Goal: Task Accomplishment & Management: Complete application form

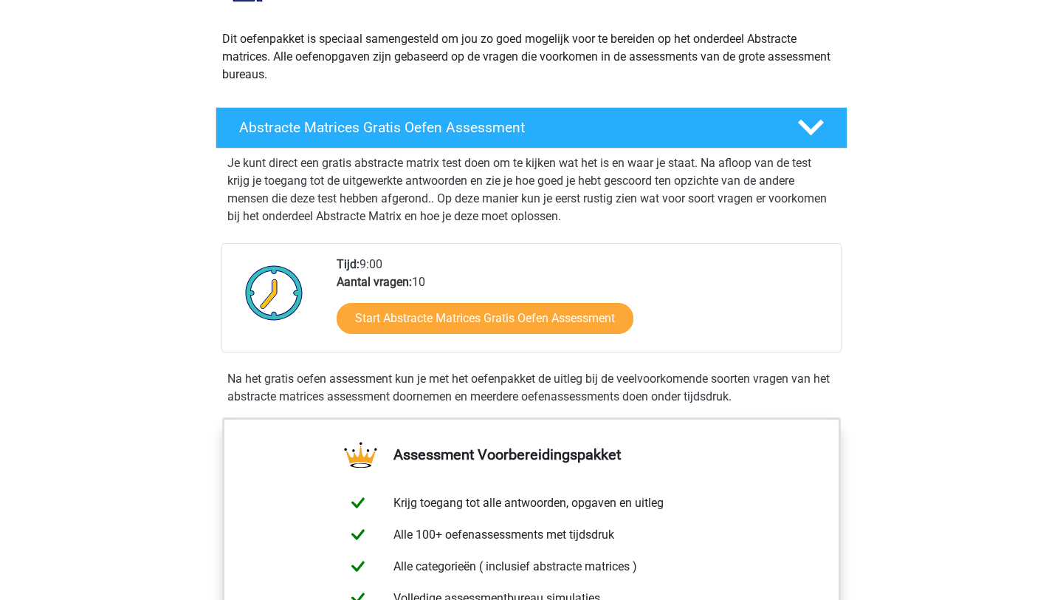
scroll to position [147, 0]
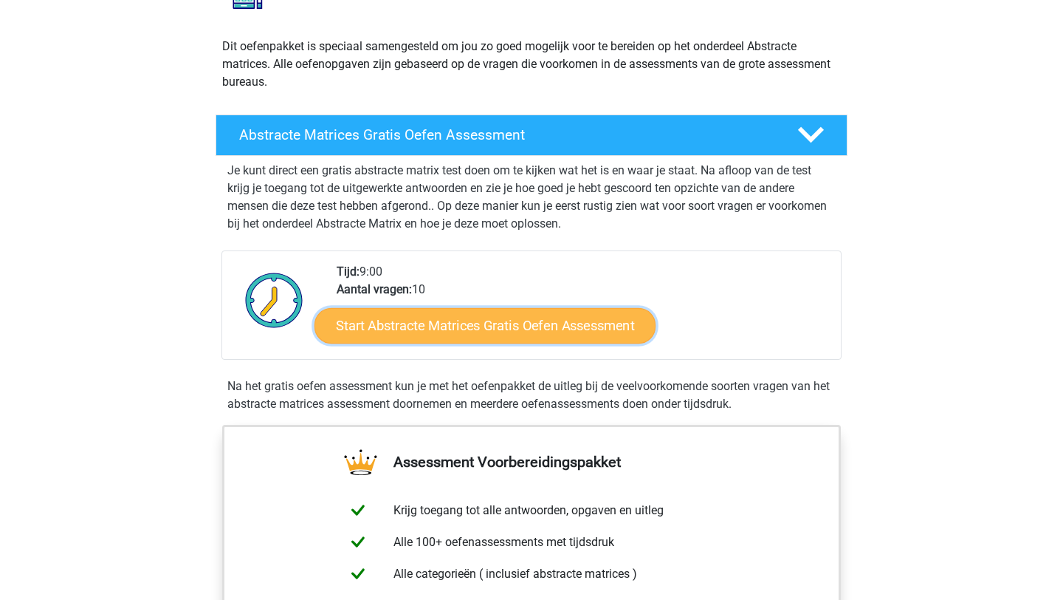
click at [453, 336] on link "Start Abstracte Matrices Gratis Oefen Assessment" at bounding box center [485, 324] width 341 height 35
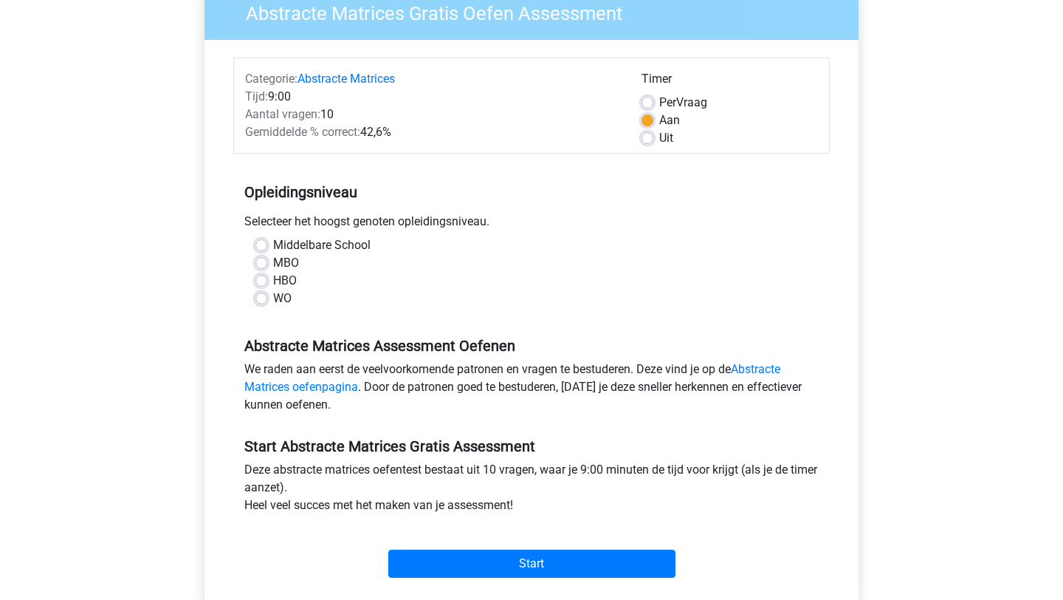
scroll to position [136, 0]
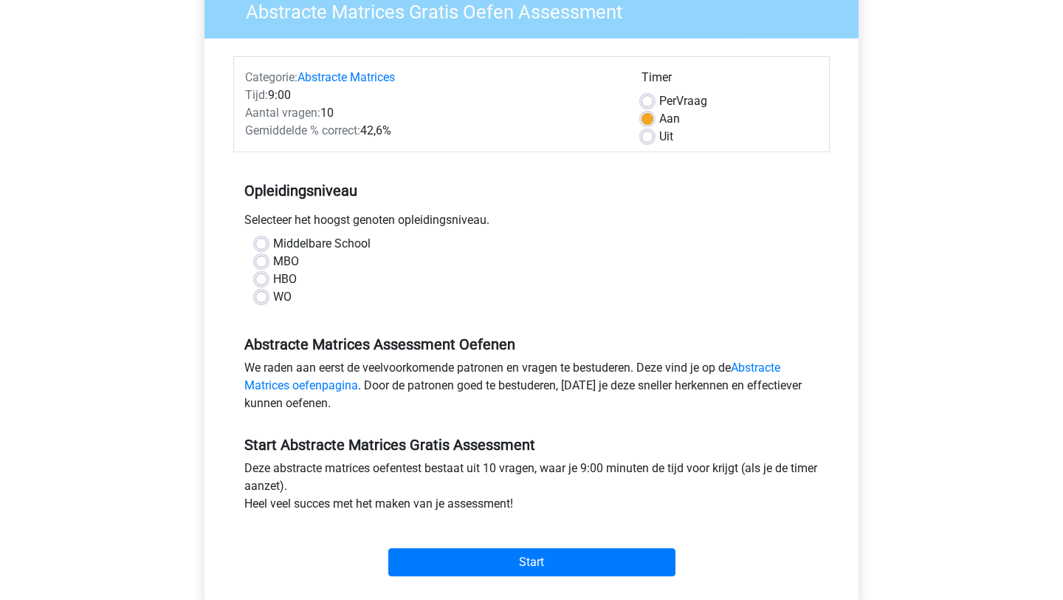
click at [273, 300] on label "WO" at bounding box center [282, 297] width 18 height 18
click at [264, 300] on input "WO" at bounding box center [262, 295] width 12 height 15
radio input "true"
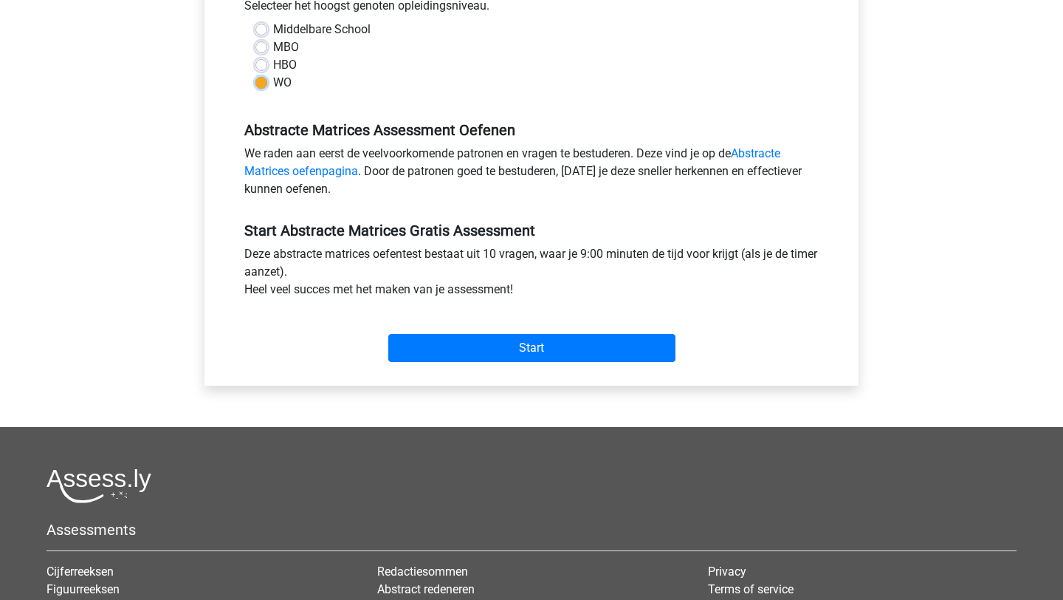
scroll to position [352, 0]
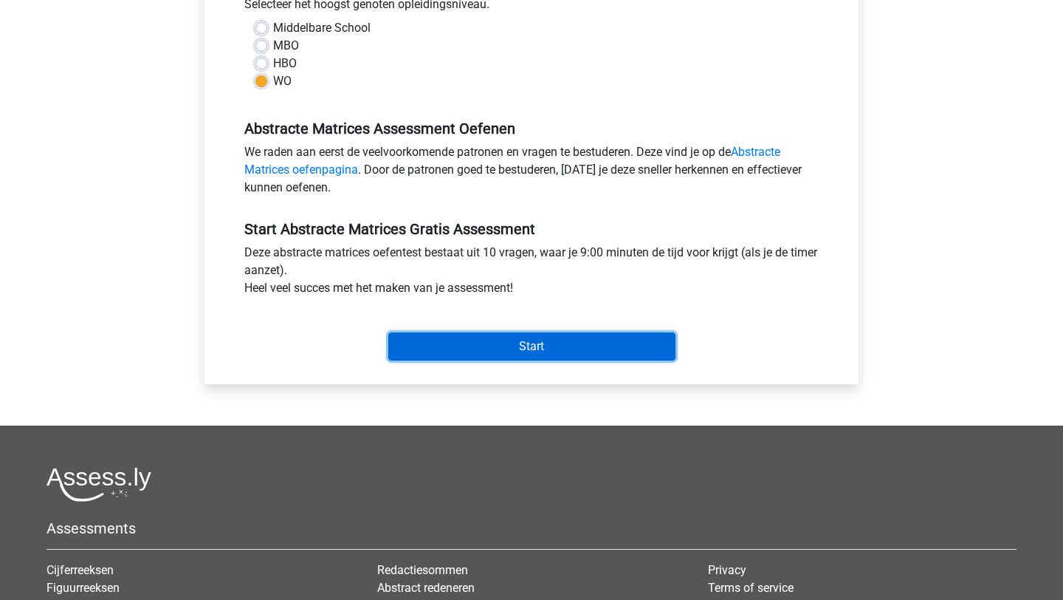
click at [548, 348] on input "Start" at bounding box center [531, 346] width 287 height 28
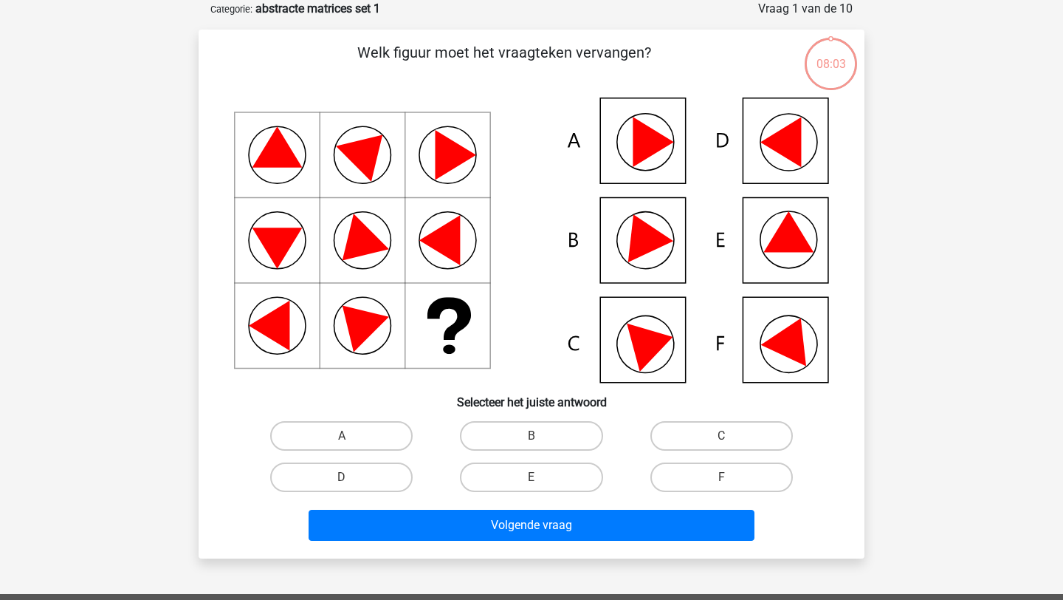
scroll to position [75, 0]
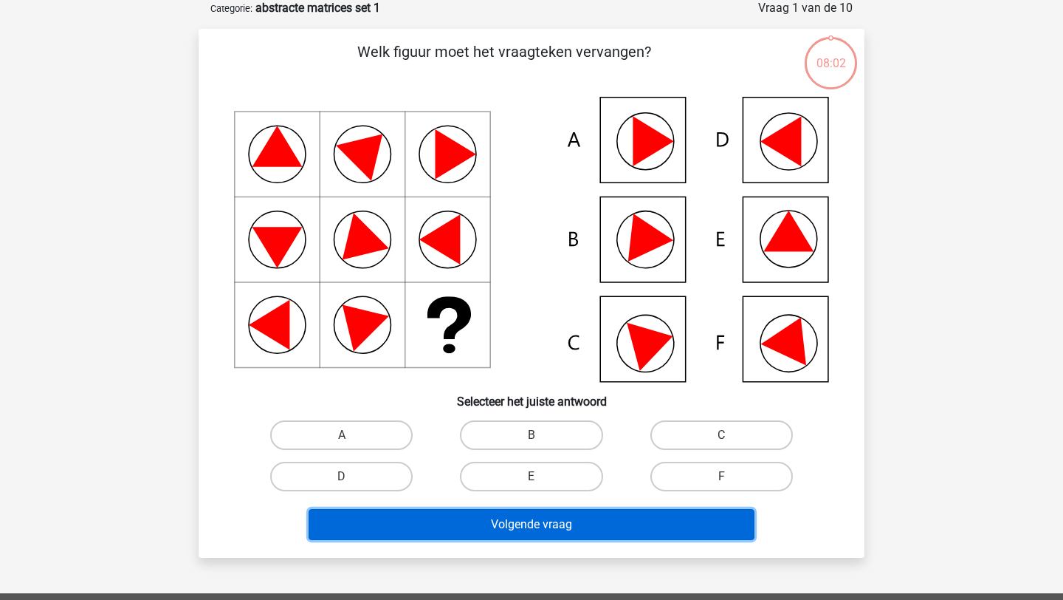
click at [545, 534] on button "Volgende vraag" at bounding box center [532, 524] width 447 height 31
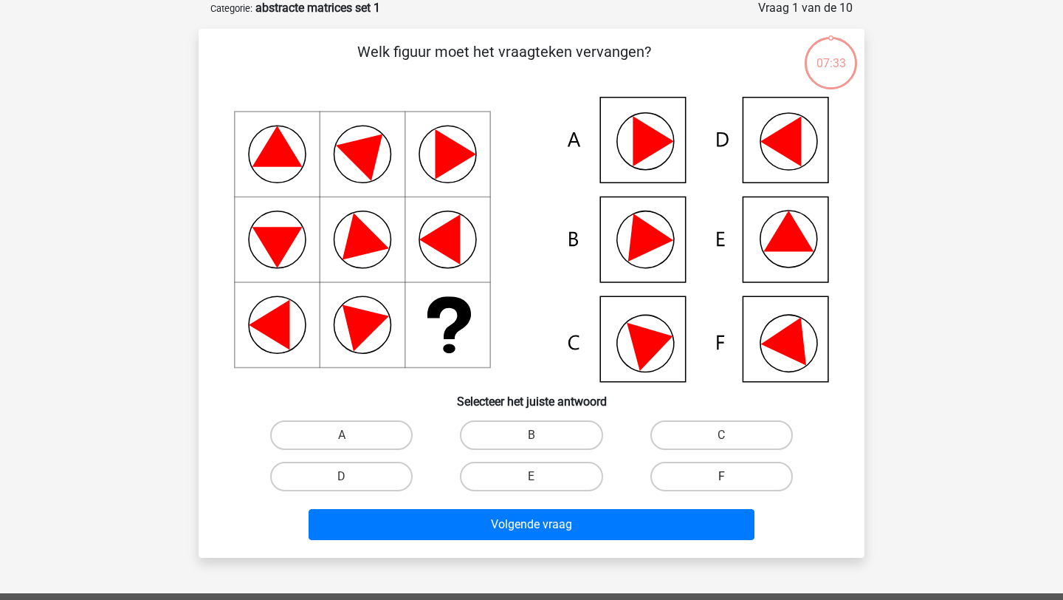
click at [698, 486] on label "F" at bounding box center [722, 477] width 143 height 30
click at [722, 486] on input "F" at bounding box center [727, 481] width 10 height 10
radio input "true"
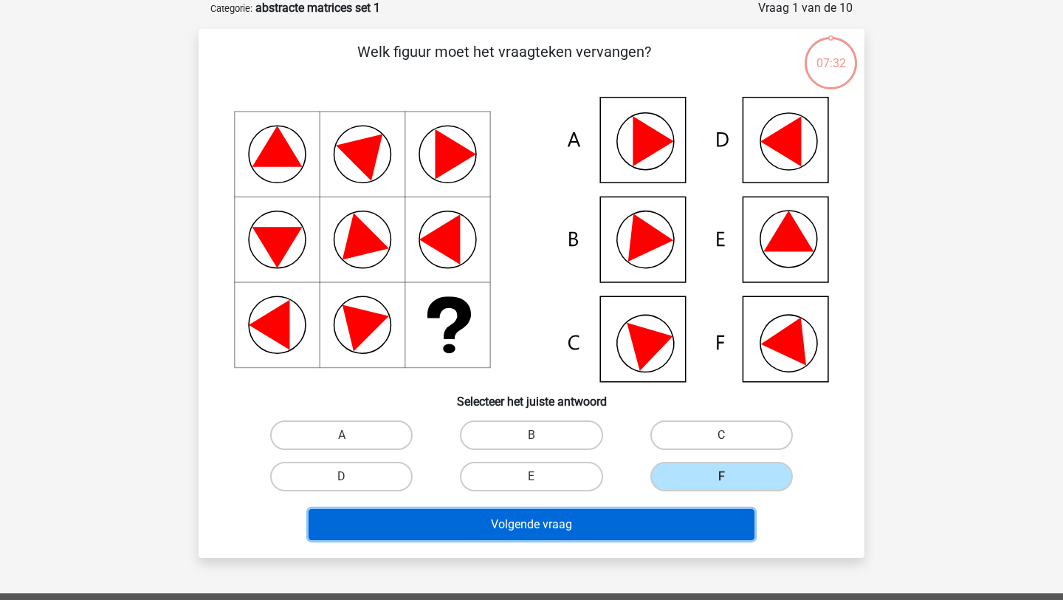
click at [665, 517] on button "Volgende vraag" at bounding box center [532, 524] width 447 height 31
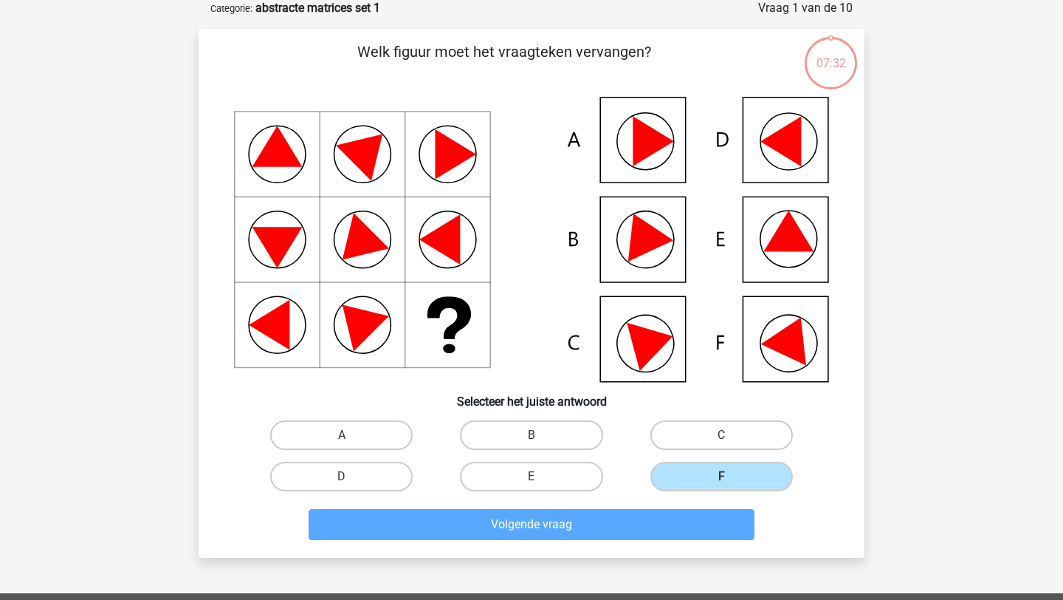
scroll to position [74, 0]
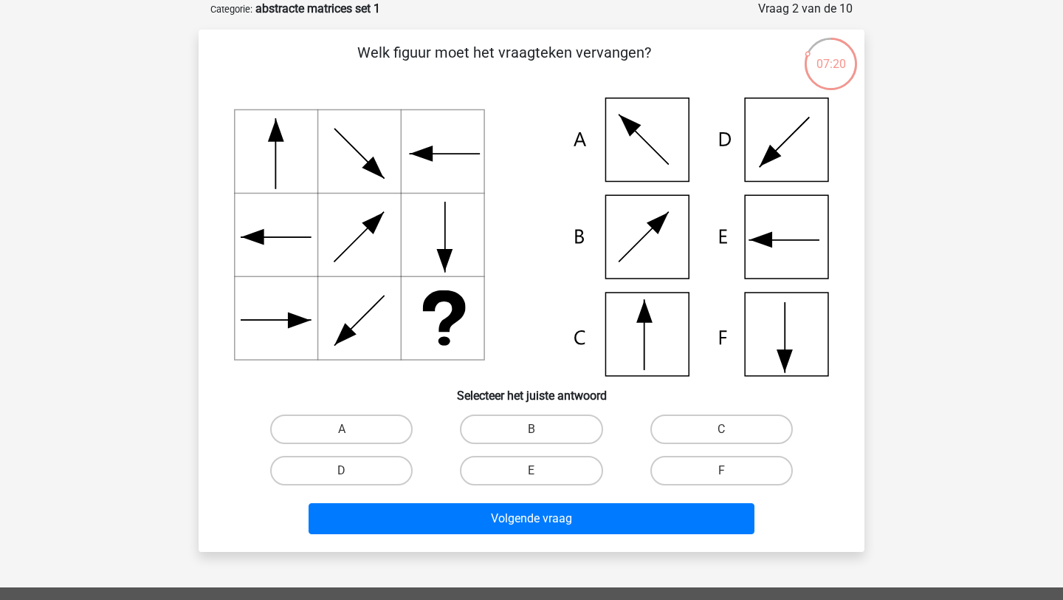
click at [363, 409] on div "A" at bounding box center [342, 428] width 190 height 41
click at [363, 422] on label "A" at bounding box center [341, 429] width 143 height 30
click at [352, 429] on input "A" at bounding box center [347, 434] width 10 height 10
radio input "true"
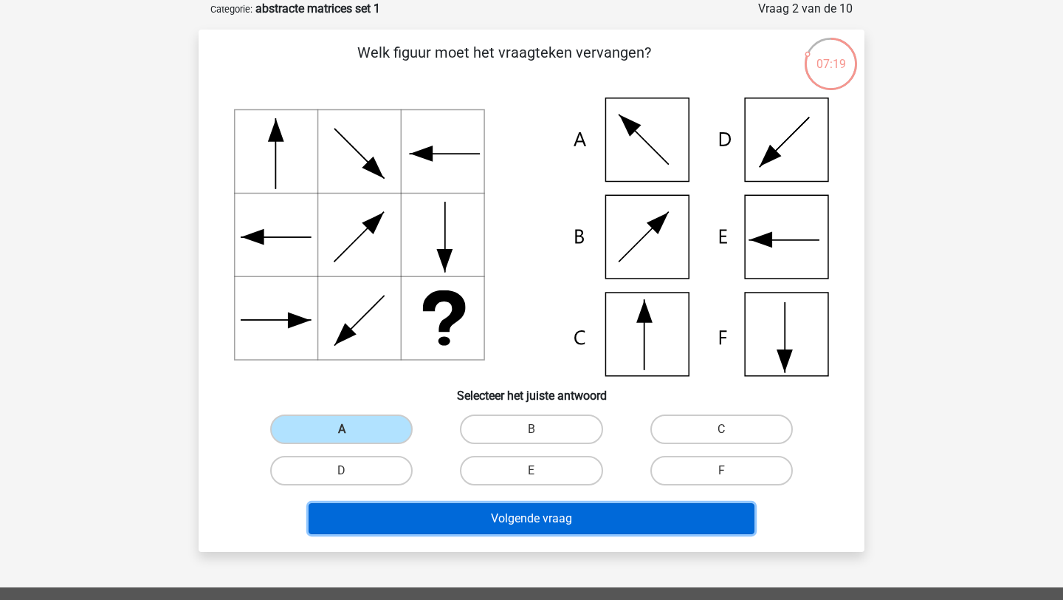
click at [419, 517] on button "Volgende vraag" at bounding box center [532, 518] width 447 height 31
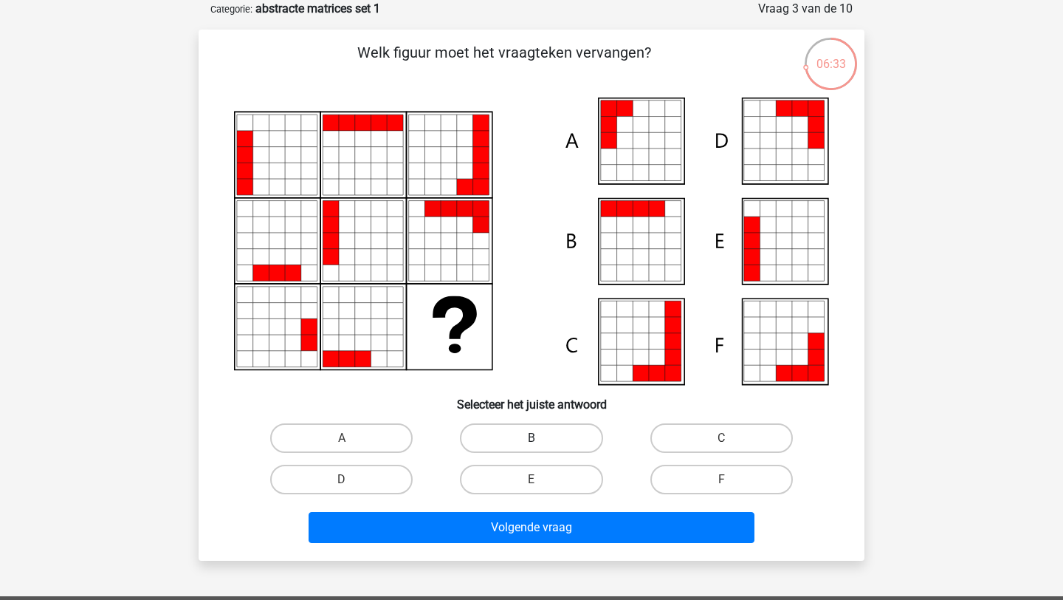
click at [510, 443] on label "B" at bounding box center [531, 438] width 143 height 30
click at [532, 443] on input "B" at bounding box center [537, 443] width 10 height 10
radio input "true"
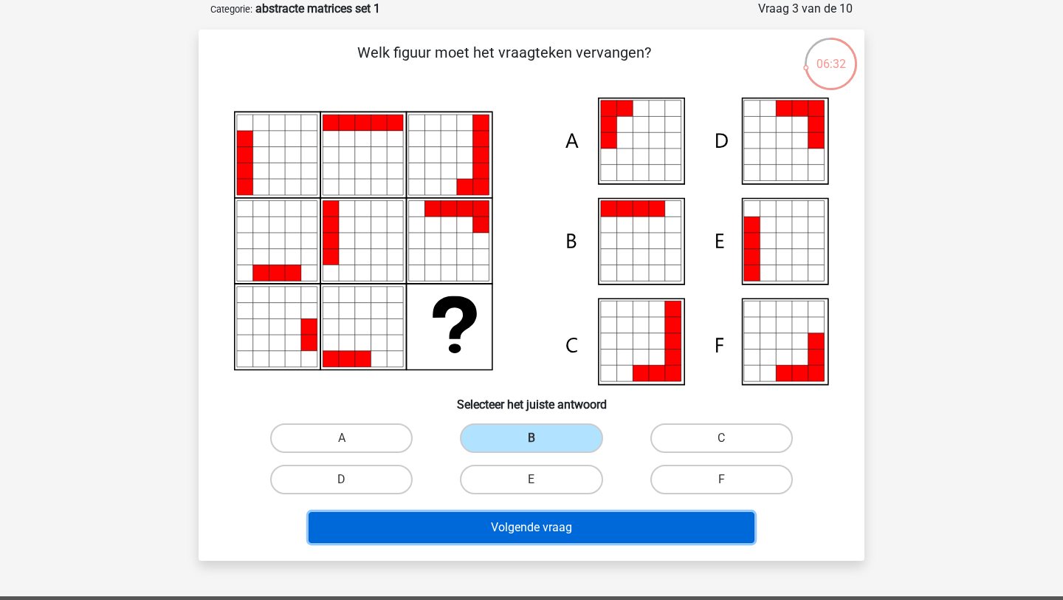
click at [510, 521] on button "Volgende vraag" at bounding box center [532, 527] width 447 height 31
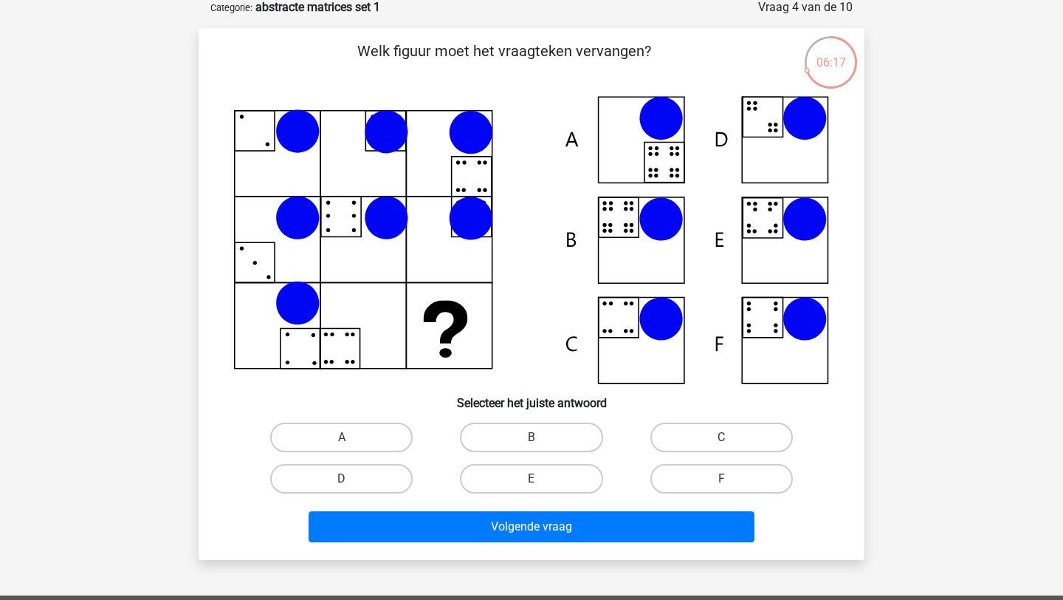
scroll to position [69, 0]
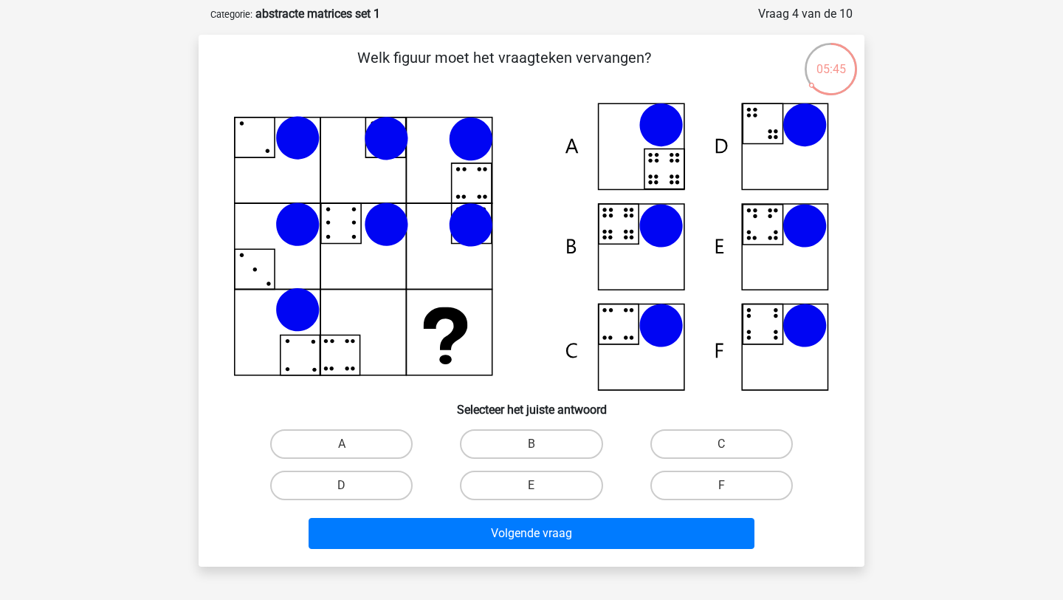
click at [536, 444] on input "B" at bounding box center [537, 449] width 10 height 10
radio input "true"
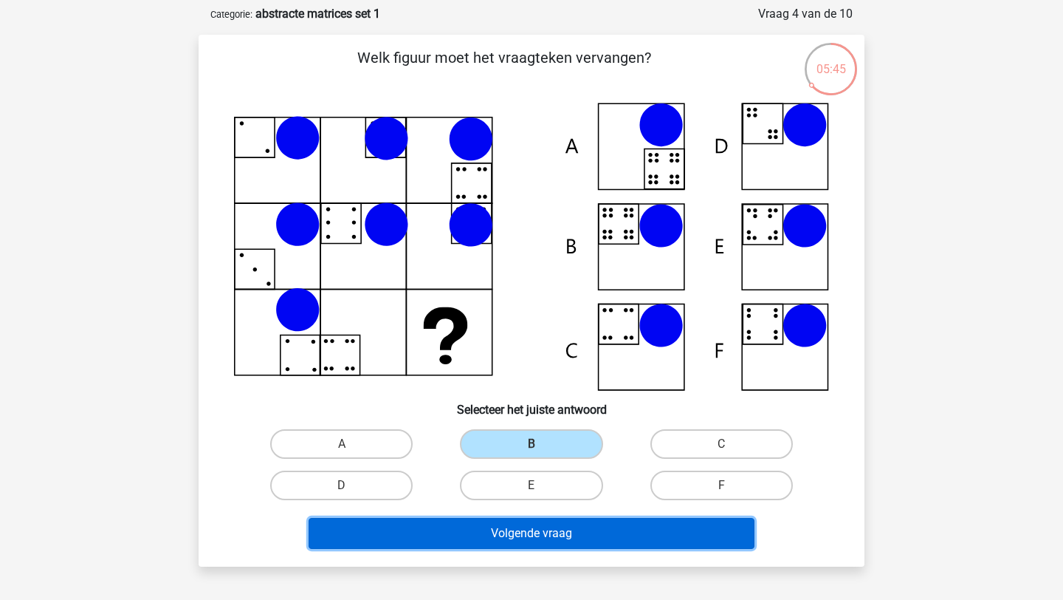
click at [516, 536] on button "Volgende vraag" at bounding box center [532, 533] width 447 height 31
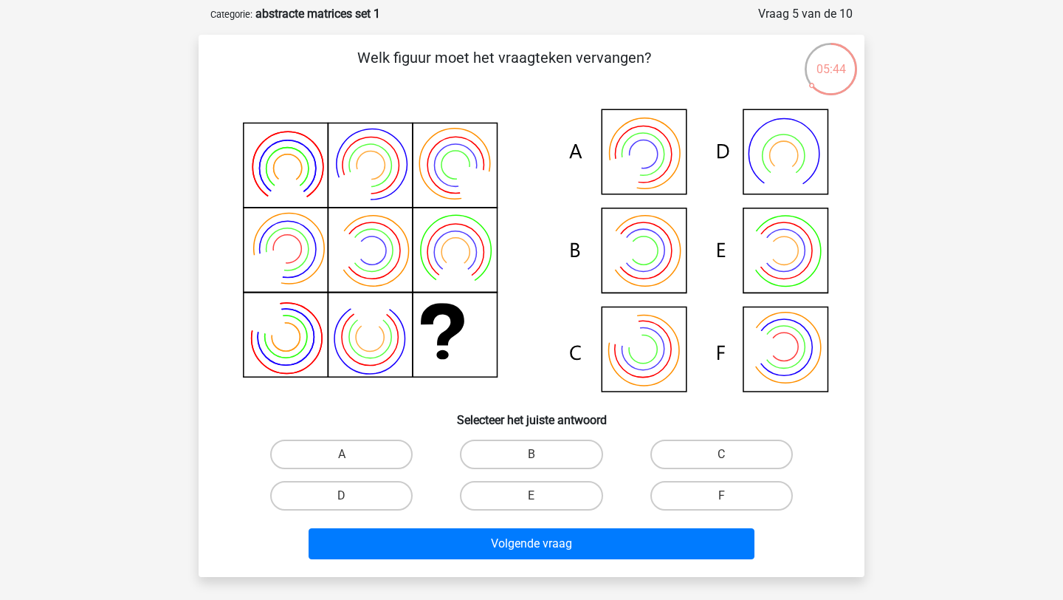
scroll to position [74, 0]
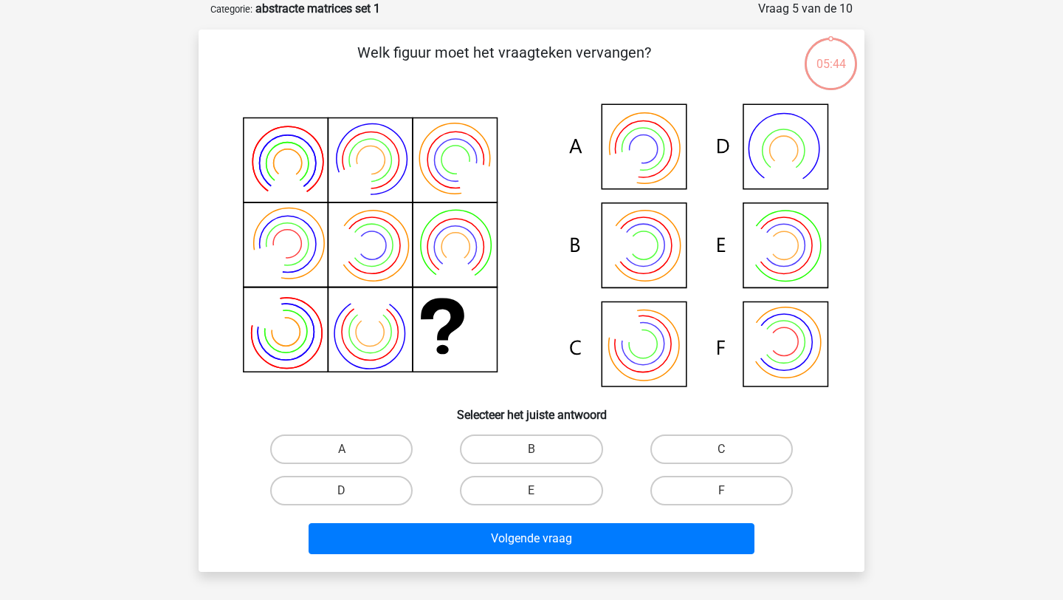
click at [538, 450] on input "B" at bounding box center [537, 454] width 10 height 10
radio input "true"
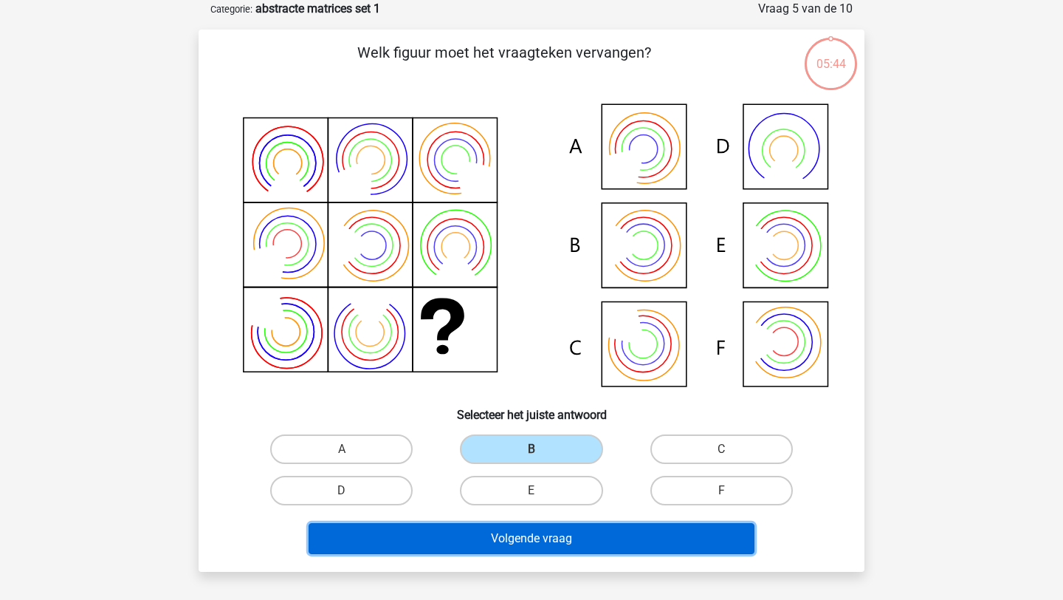
click at [532, 542] on button "Volgende vraag" at bounding box center [532, 538] width 447 height 31
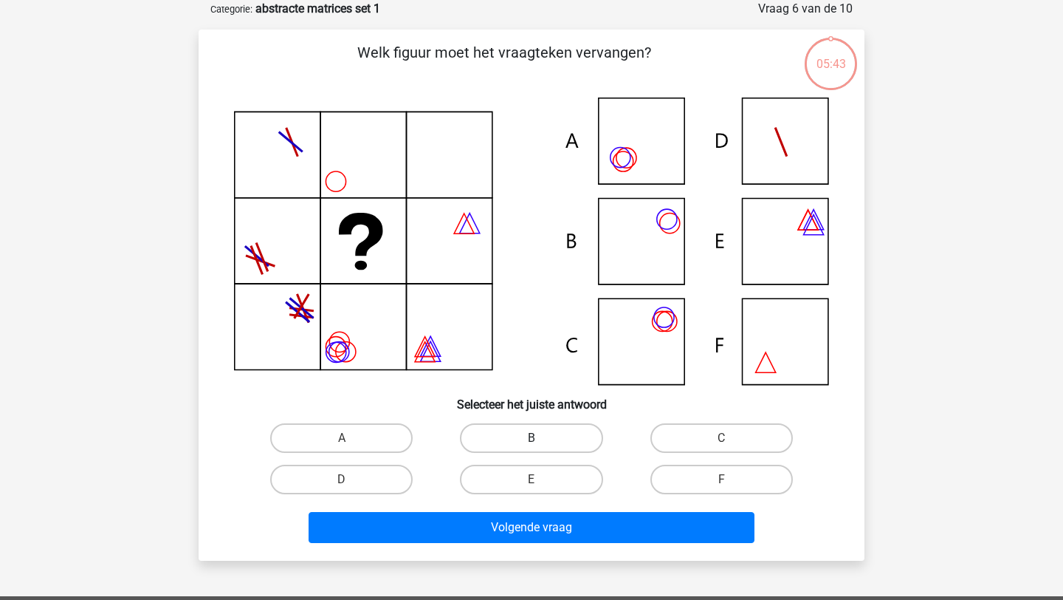
click at [539, 436] on label "B" at bounding box center [531, 438] width 143 height 30
click at [539, 438] on input "B" at bounding box center [537, 443] width 10 height 10
radio input "true"
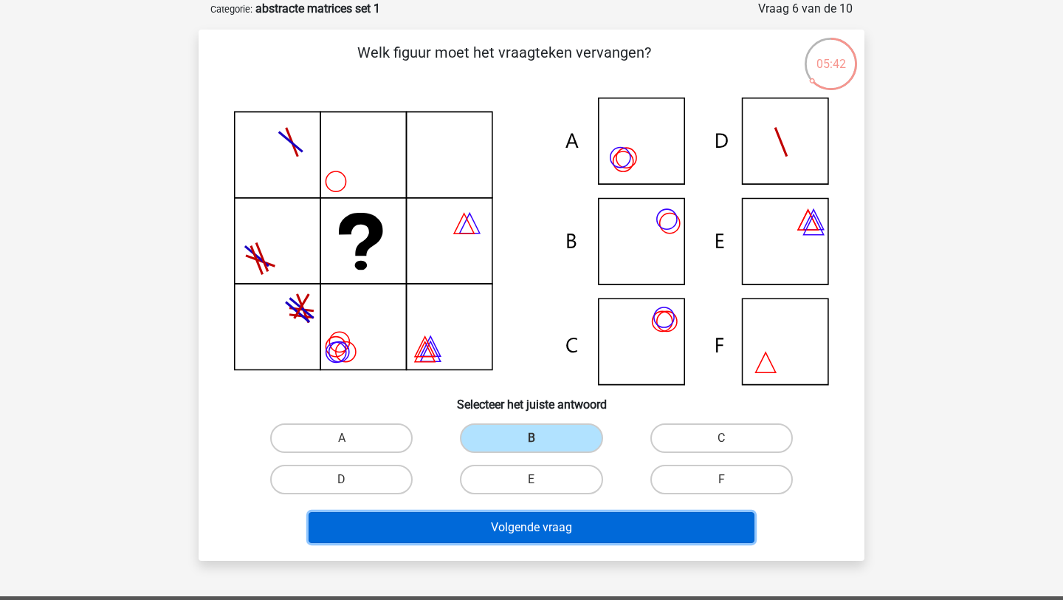
click at [540, 527] on button "Volgende vraag" at bounding box center [532, 527] width 447 height 31
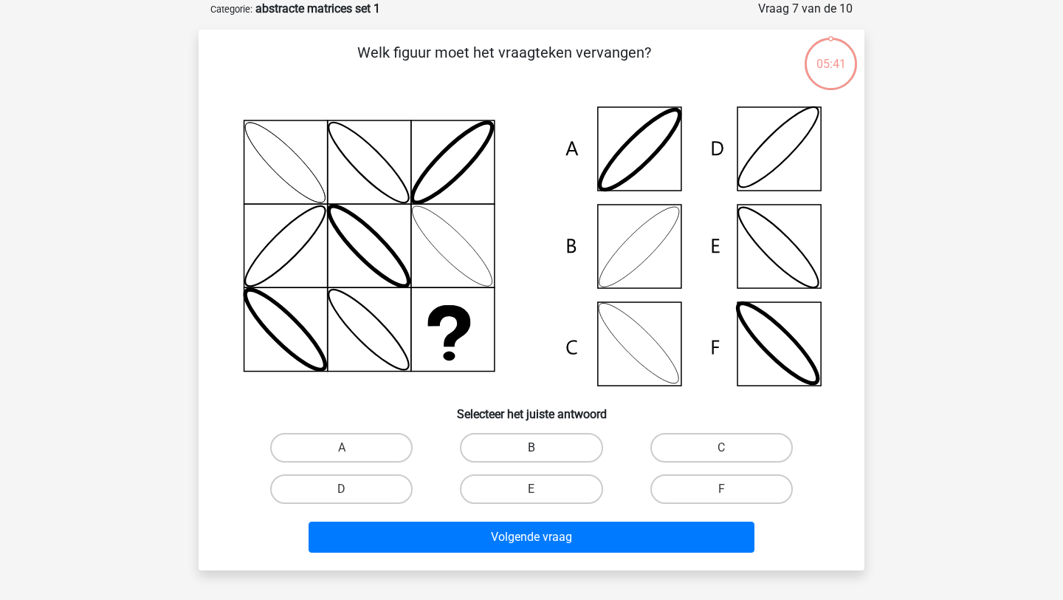
click at [545, 438] on label "B" at bounding box center [531, 448] width 143 height 30
click at [541, 448] on input "B" at bounding box center [537, 453] width 10 height 10
radio input "true"
click at [538, 553] on div "Volgende vraag" at bounding box center [532, 539] width 570 height 37
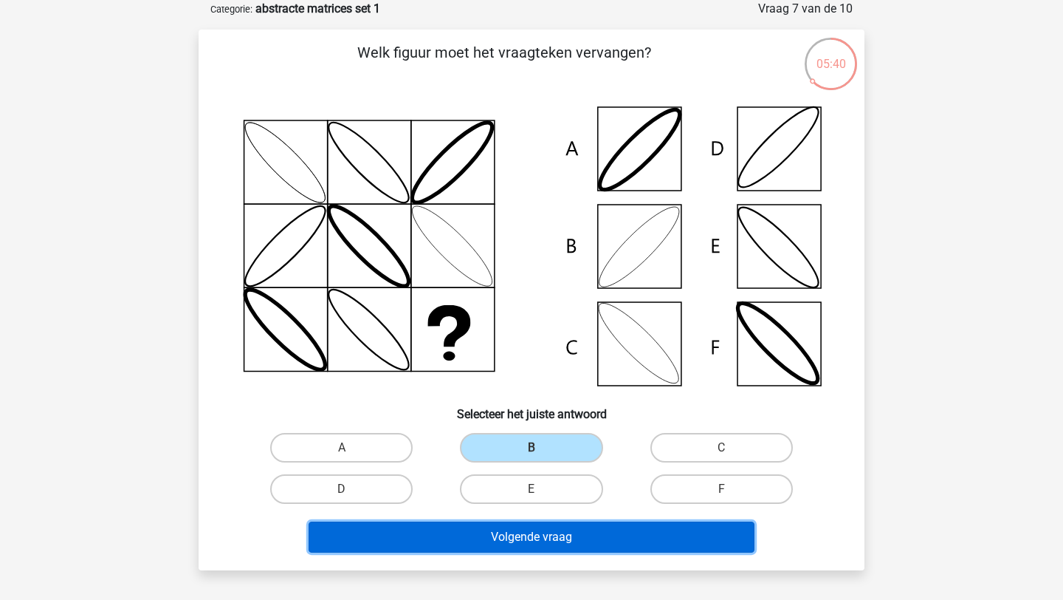
click at [538, 538] on button "Volgende vraag" at bounding box center [532, 536] width 447 height 31
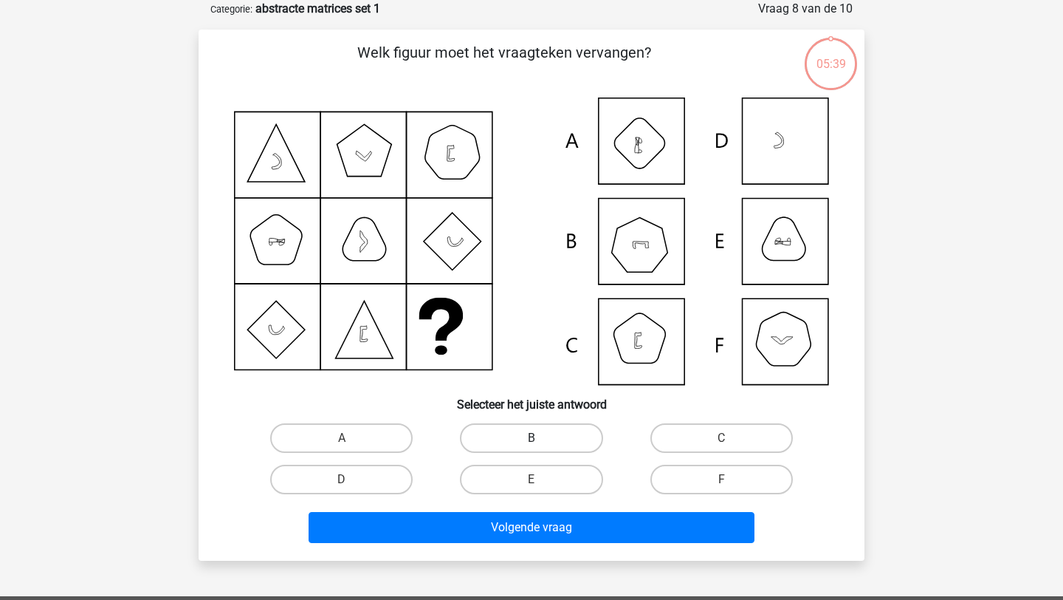
click at [538, 431] on label "B" at bounding box center [531, 438] width 143 height 30
click at [538, 438] on input "B" at bounding box center [537, 443] width 10 height 10
radio input "true"
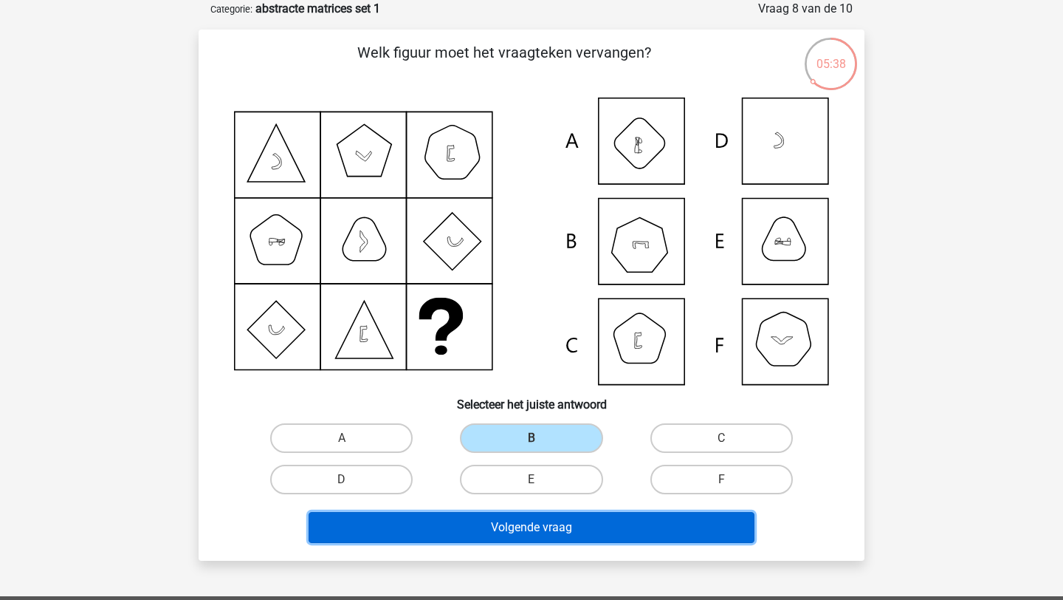
click at [535, 527] on button "Volgende vraag" at bounding box center [532, 527] width 447 height 31
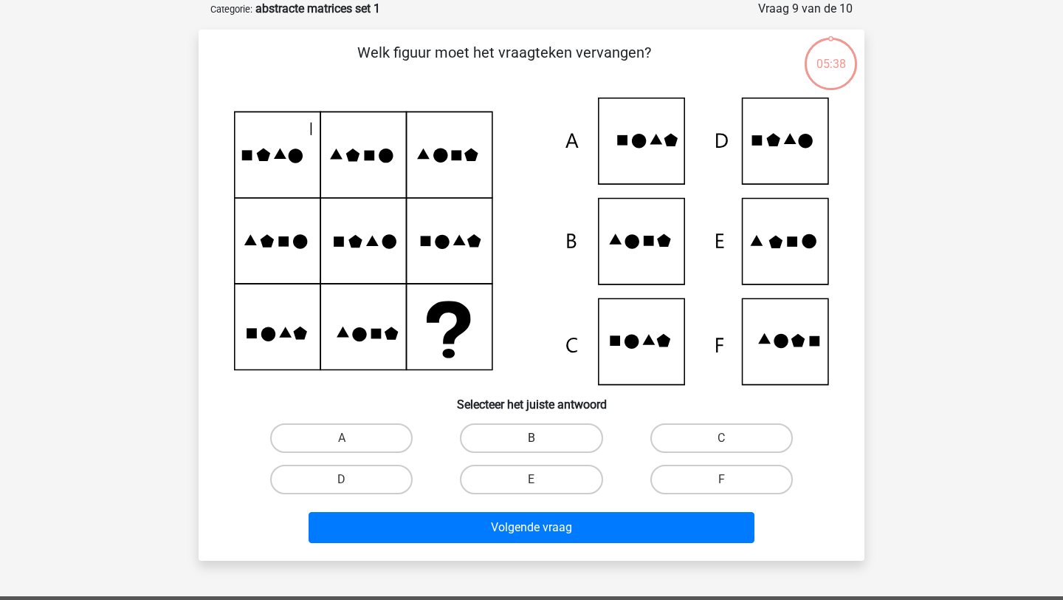
click at [554, 444] on label "B" at bounding box center [531, 438] width 143 height 30
click at [541, 444] on input "B" at bounding box center [537, 443] width 10 height 10
radio input "true"
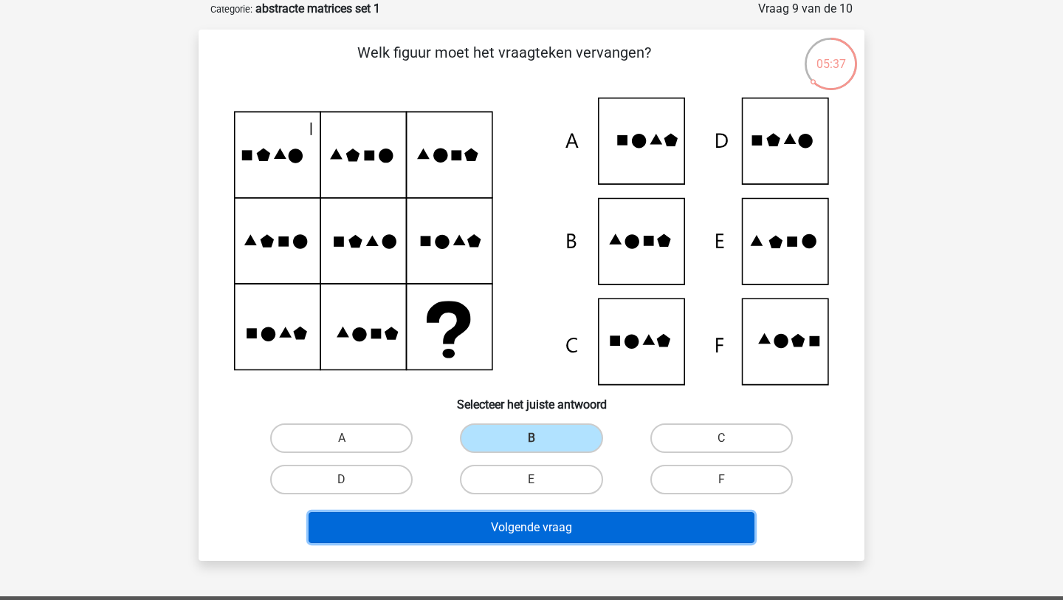
click at [553, 529] on button "Volgende vraag" at bounding box center [532, 527] width 447 height 31
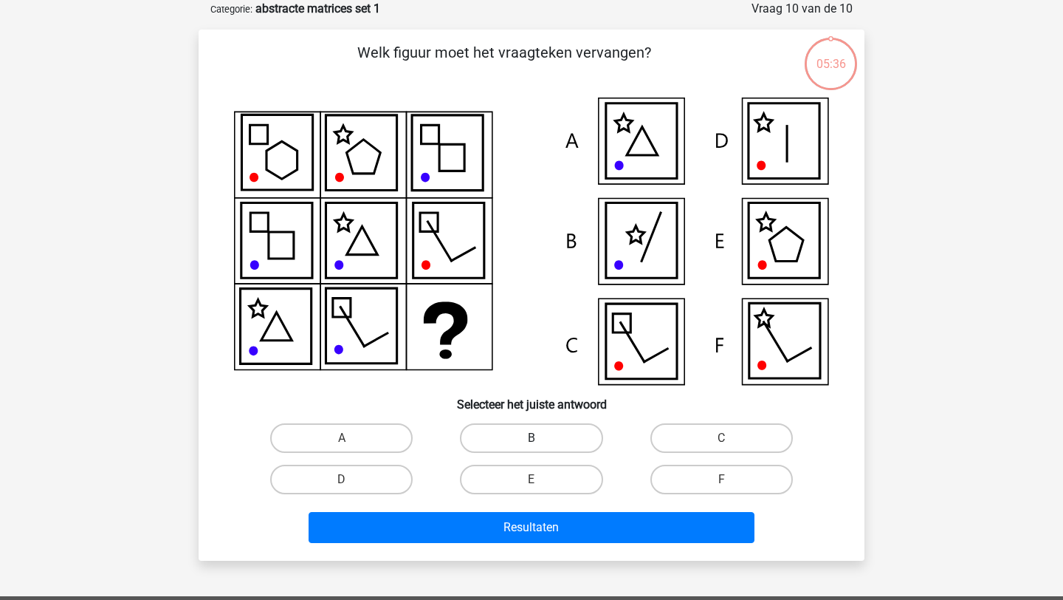
click at [547, 440] on label "B" at bounding box center [531, 438] width 143 height 30
click at [541, 440] on input "B" at bounding box center [537, 443] width 10 height 10
radio input "true"
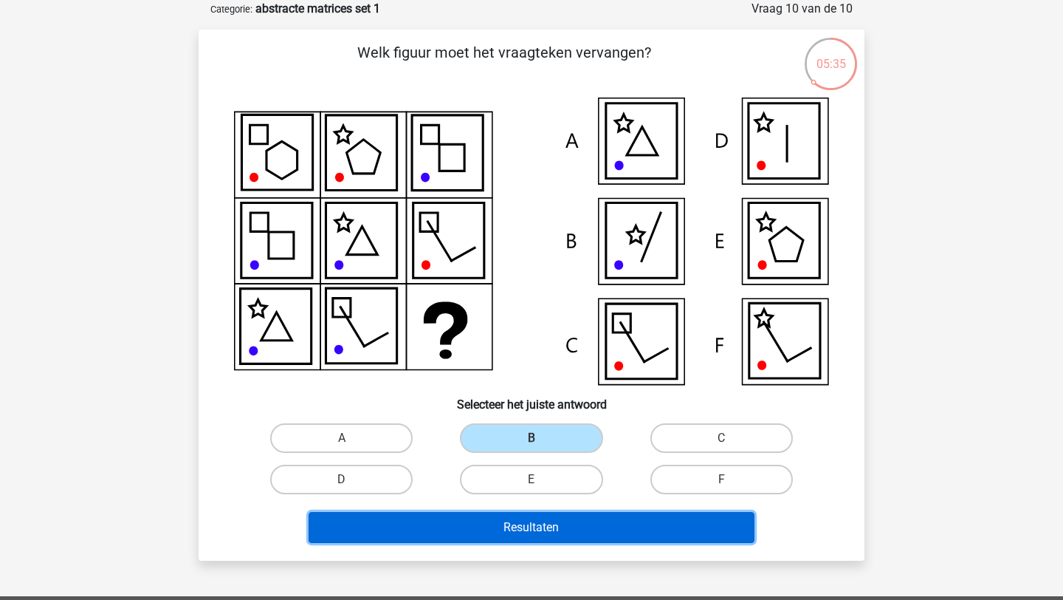
click at [541, 515] on button "Resultaten" at bounding box center [532, 527] width 447 height 31
